Goal: Unclear: Unclear

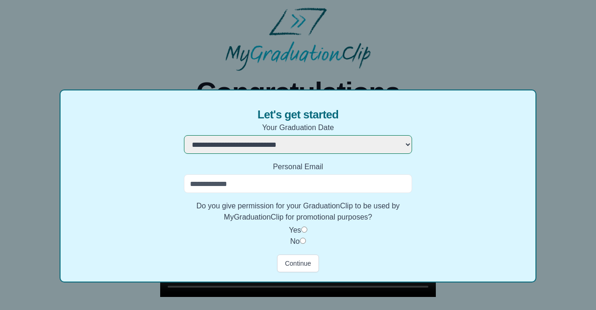
select select "**********"
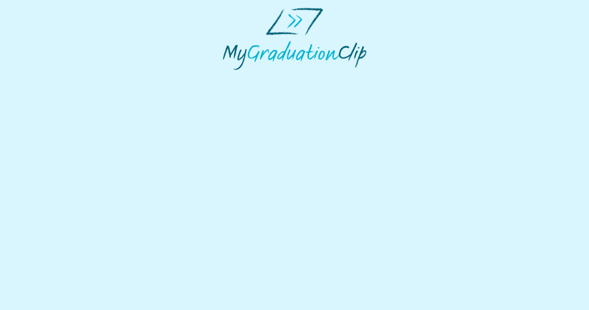
select select "**********"
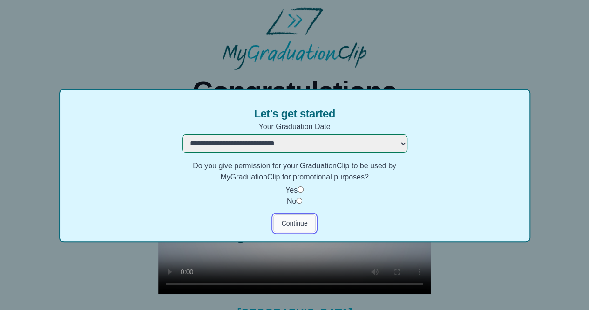
click at [299, 220] on button "Continue" at bounding box center [294, 223] width 42 height 18
